Goal: Find specific page/section: Find specific page/section

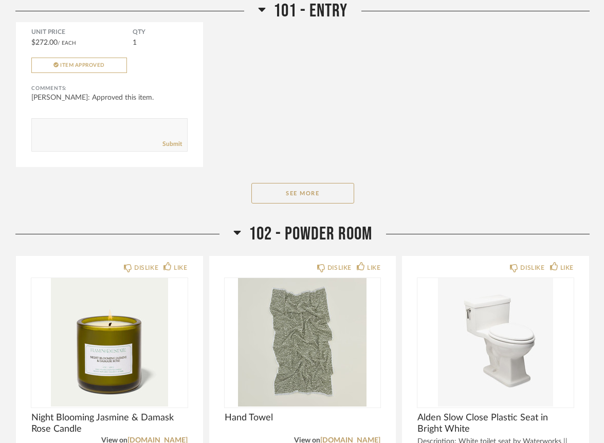
scroll to position [1647, 0]
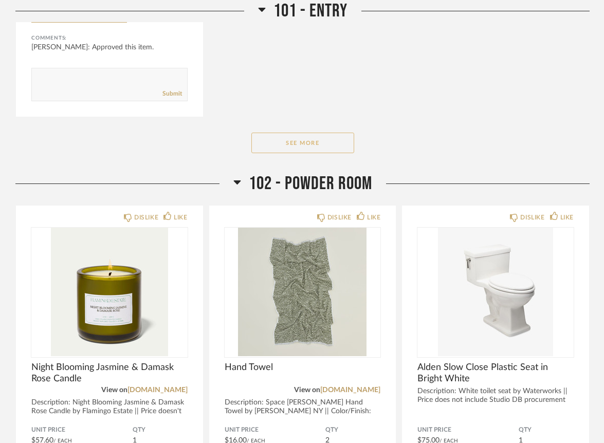
click at [289, 133] on button "See More" at bounding box center [302, 143] width 103 height 21
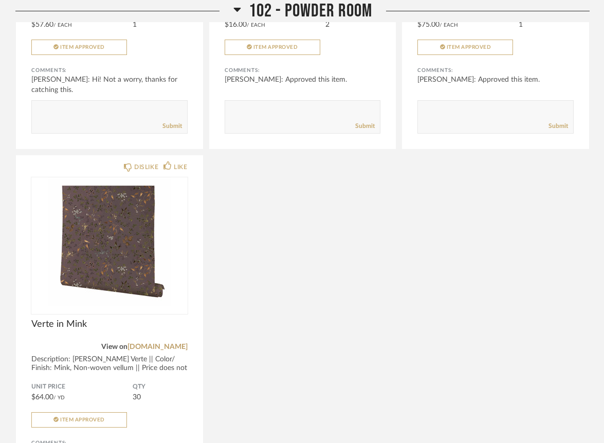
scroll to position [3377, 0]
